Goal: Task Accomplishment & Management: Manage account settings

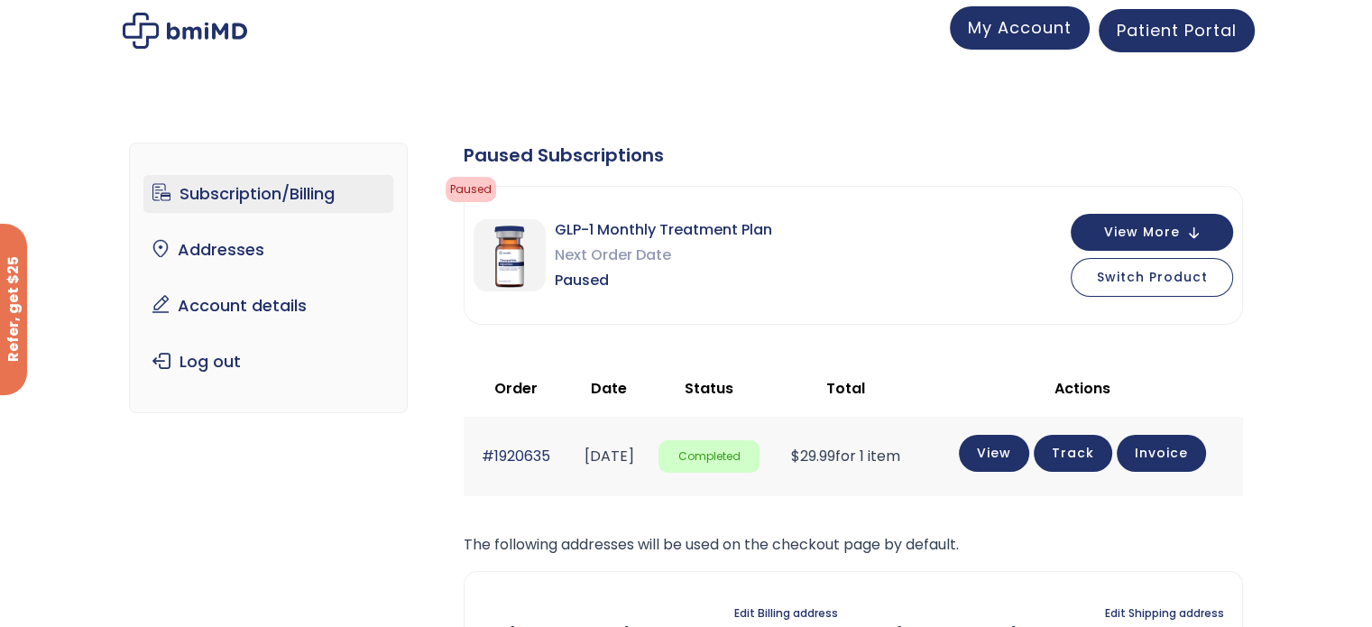
click at [999, 32] on span "My Account" at bounding box center [1020, 27] width 104 height 23
click at [986, 33] on span "My Account" at bounding box center [1020, 27] width 104 height 23
click at [1168, 25] on span "Patient Portal" at bounding box center [1177, 30] width 120 height 23
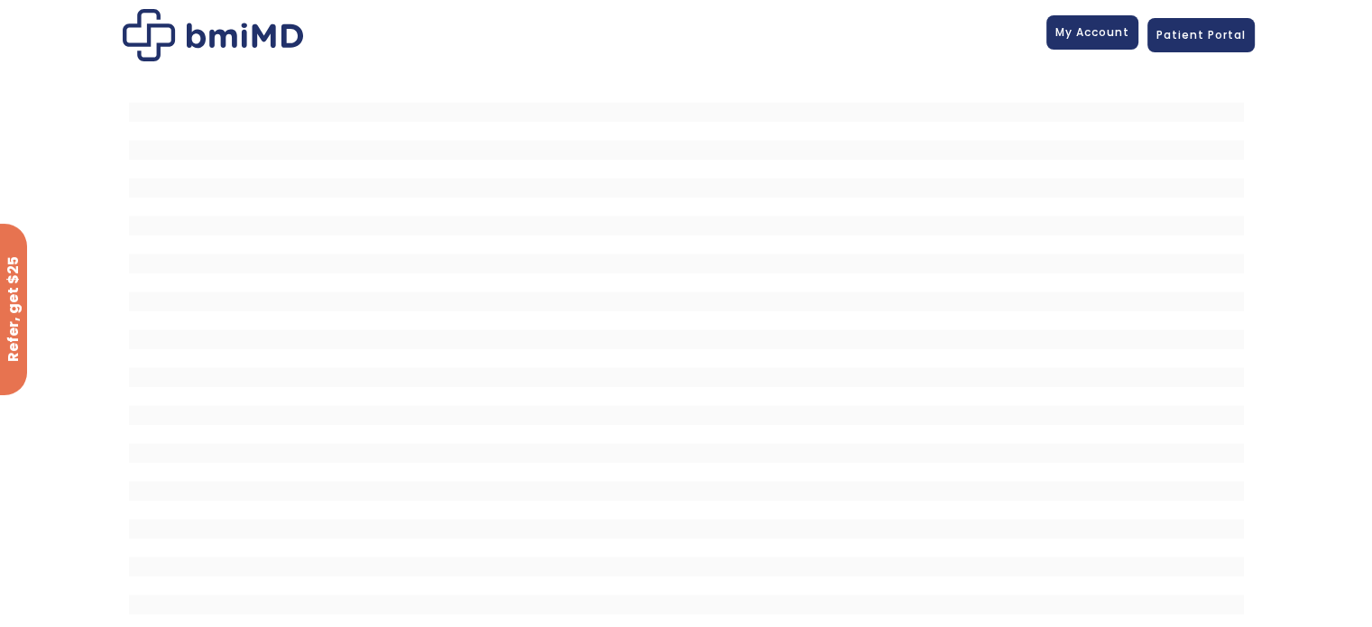
click at [1110, 29] on span "My Account" at bounding box center [1092, 31] width 74 height 15
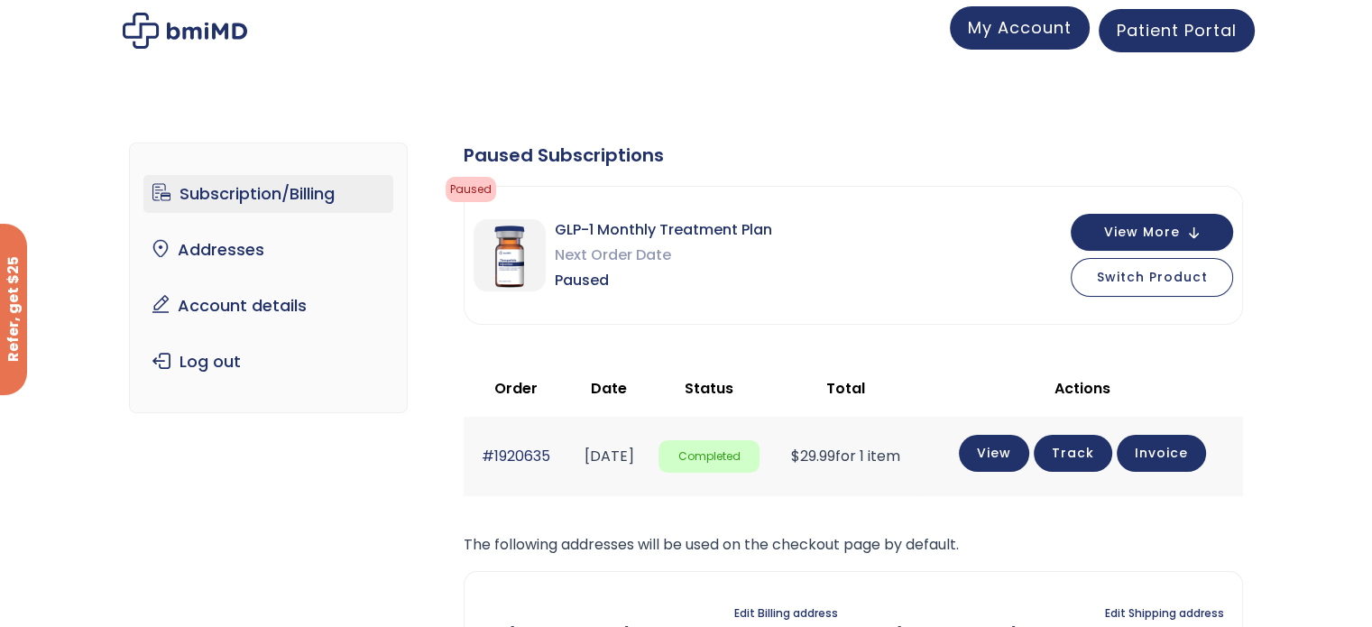
click at [1057, 42] on link "My Account" at bounding box center [1020, 27] width 140 height 43
click at [1011, 29] on span "My Account" at bounding box center [1020, 27] width 104 height 23
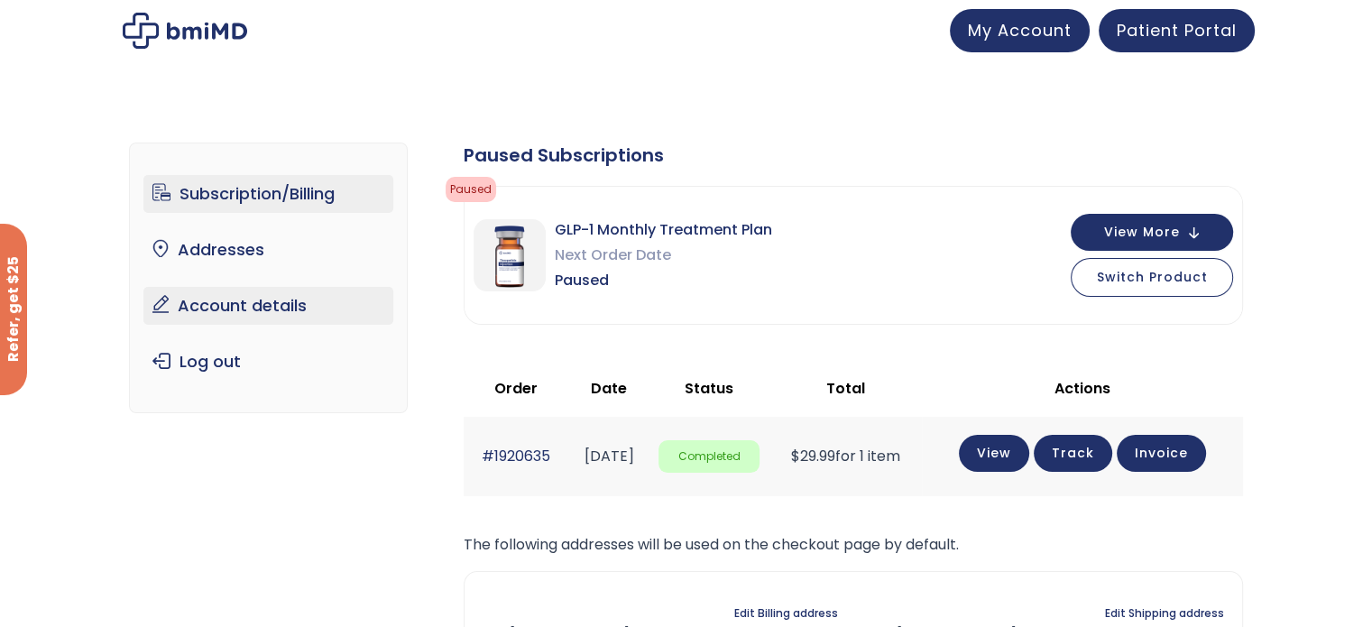
click at [225, 308] on link "Account details" at bounding box center [268, 306] width 250 height 38
